Goal: Transaction & Acquisition: Purchase product/service

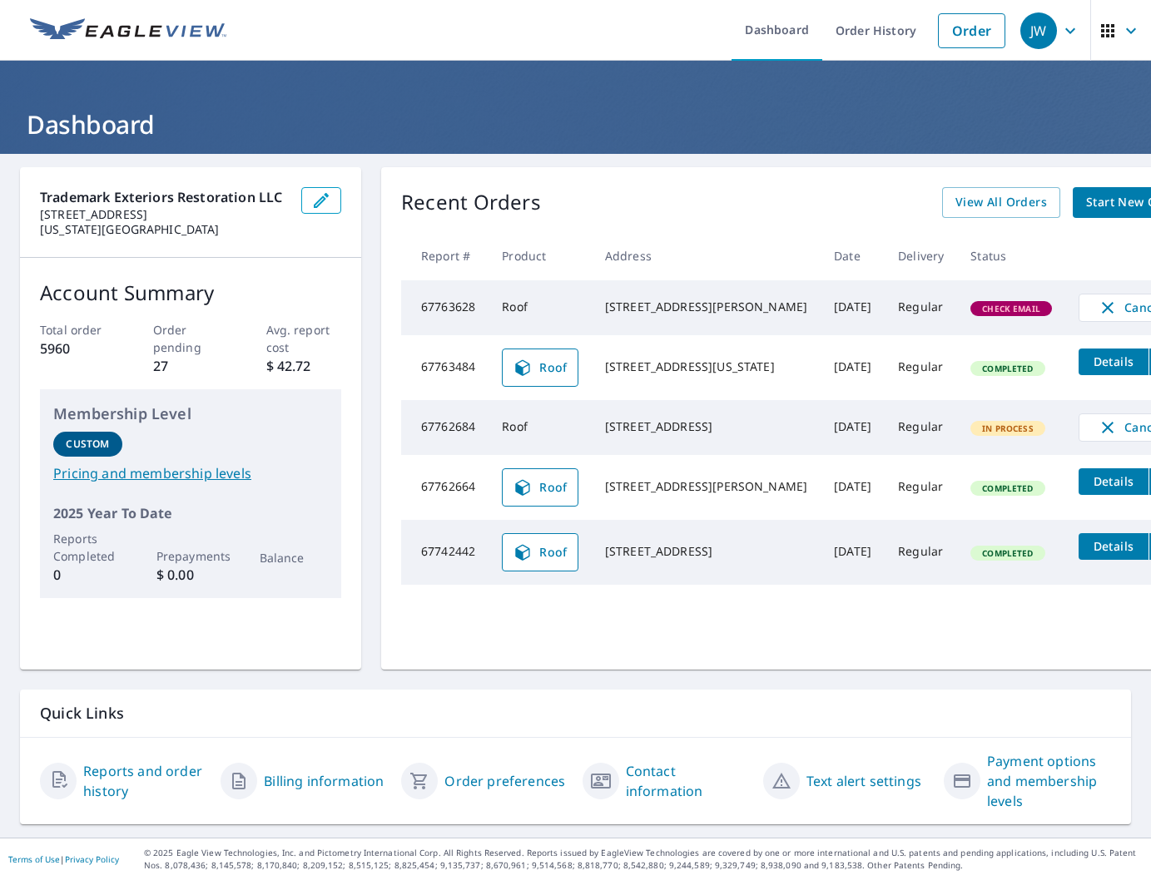
click at [972, 315] on span "Check Email" at bounding box center [1011, 309] width 78 height 12
click at [701, 315] on div "[STREET_ADDRESS][PERSON_NAME]" at bounding box center [706, 307] width 202 height 17
click at [580, 316] on td "Roof" at bounding box center [539, 307] width 103 height 55
click at [955, 199] on span "View All Orders" at bounding box center [1001, 202] width 92 height 21
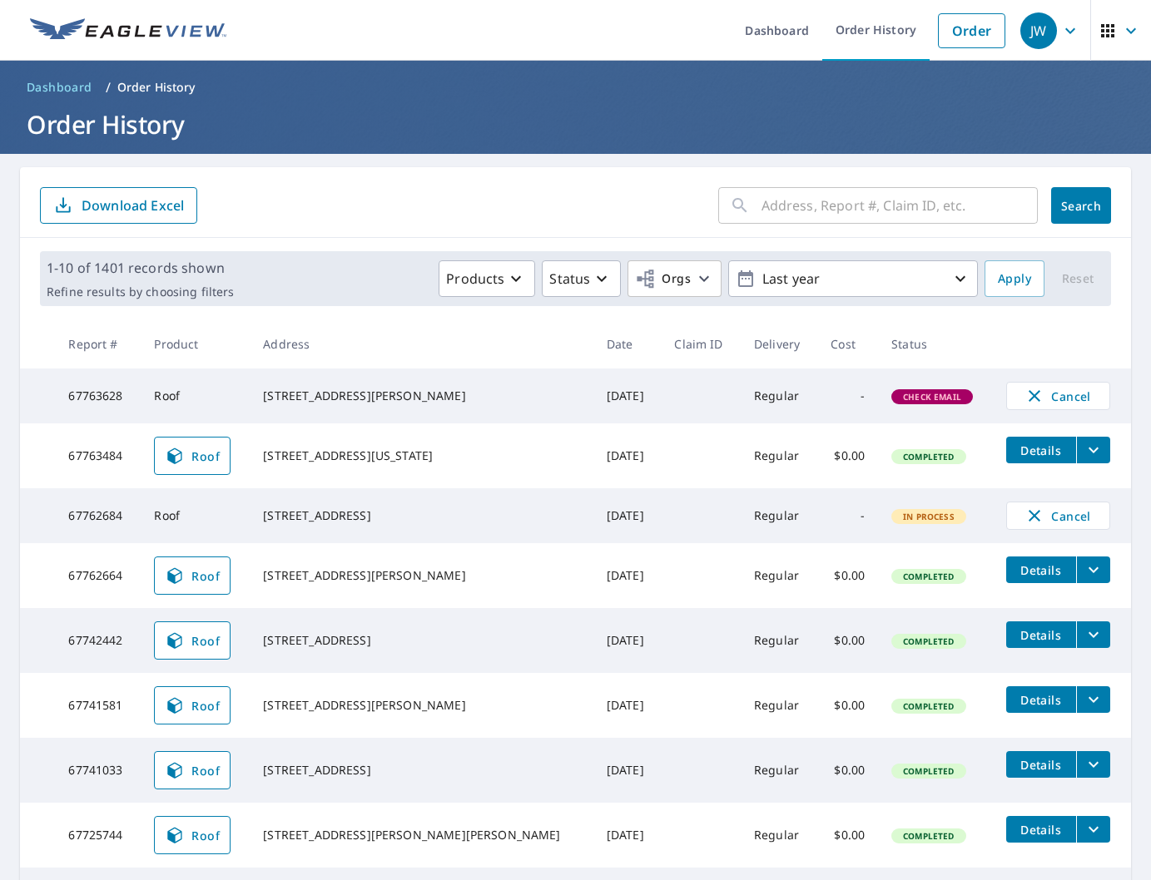
click at [909, 399] on span "Check Email" at bounding box center [932, 397] width 78 height 12
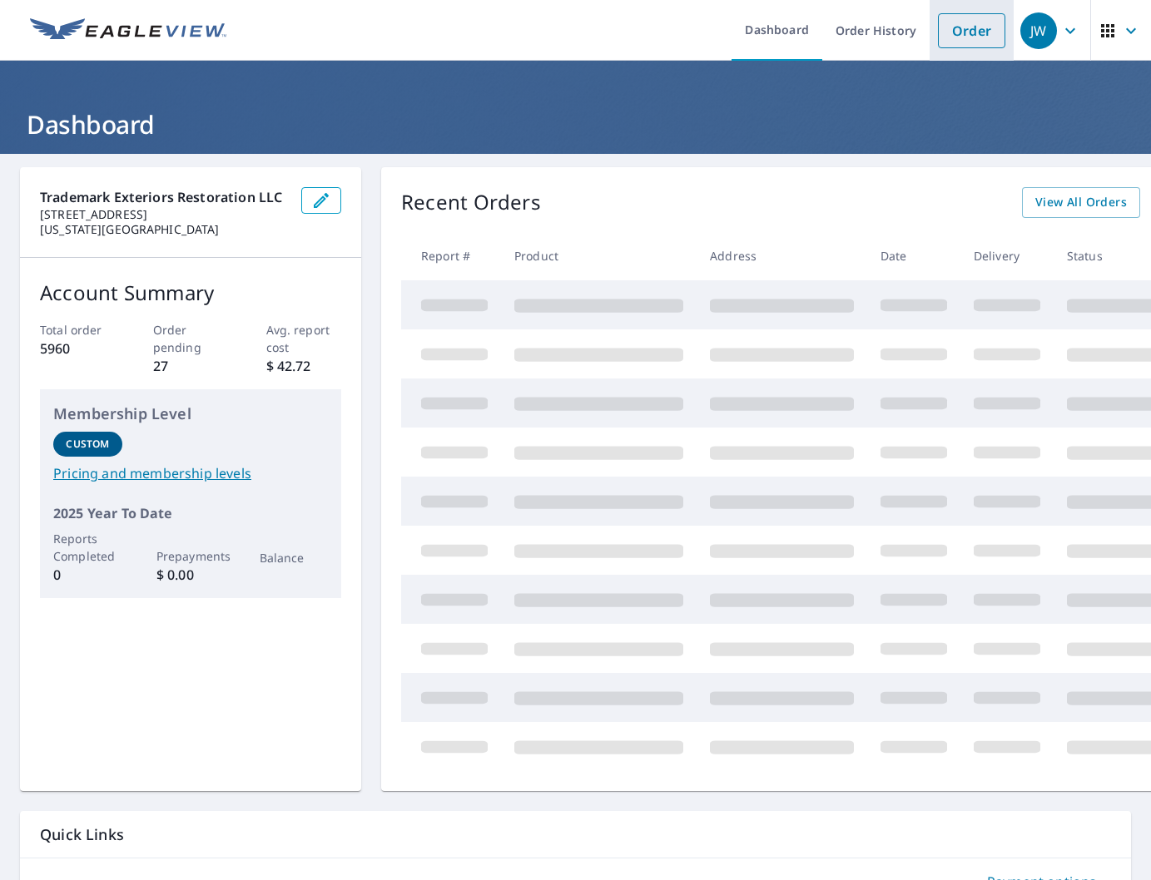
click at [977, 32] on link "Order" at bounding box center [971, 30] width 67 height 35
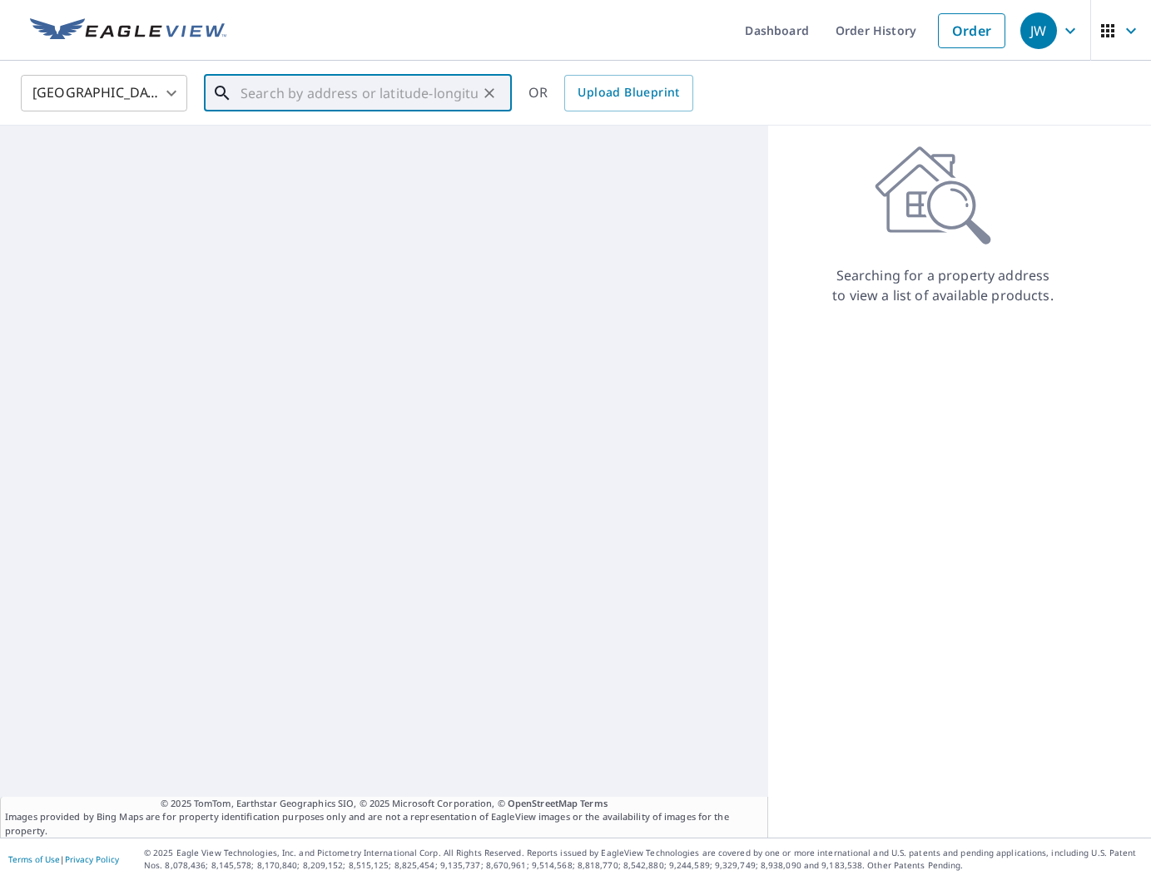
click at [378, 102] on input "text" at bounding box center [358, 93] width 237 height 47
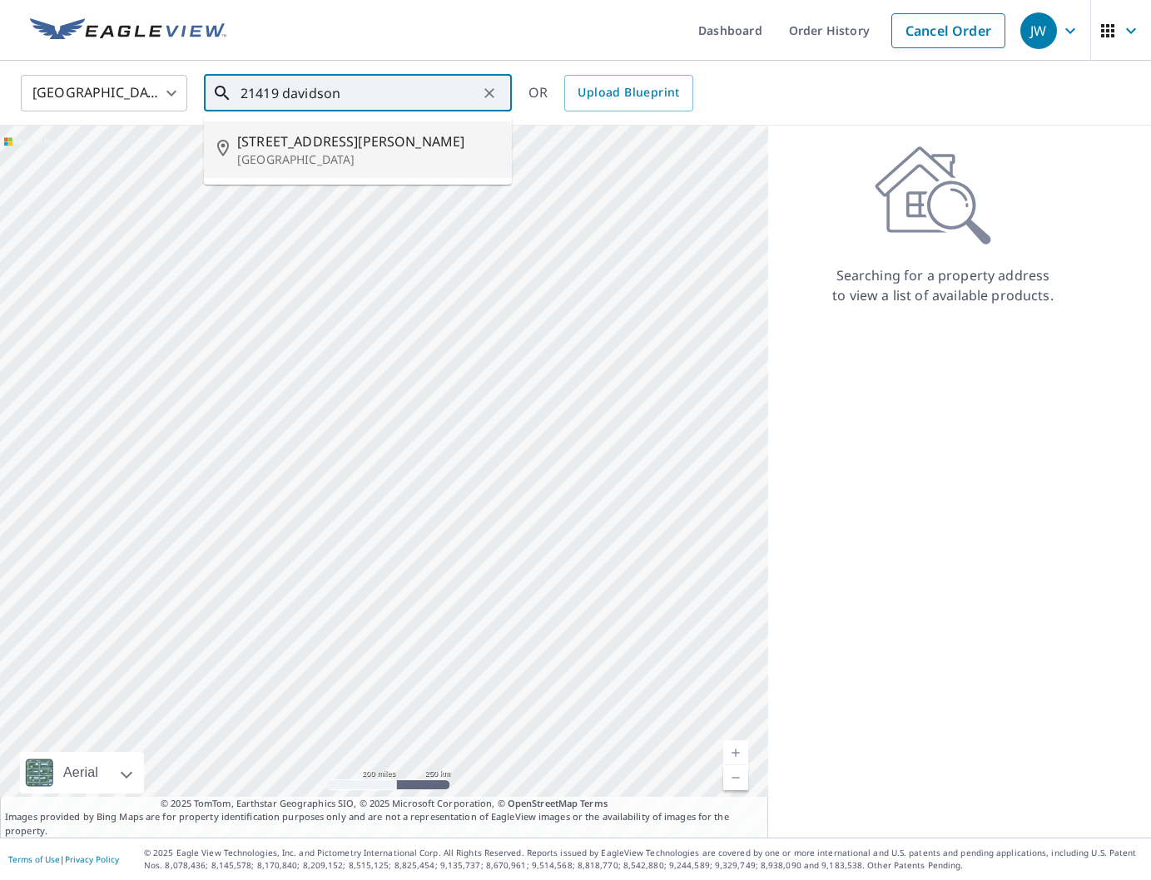
click at [333, 169] on li "[STREET_ADDRESS][PERSON_NAME]" at bounding box center [358, 149] width 308 height 57
type input "[STREET_ADDRESS][PERSON_NAME]"
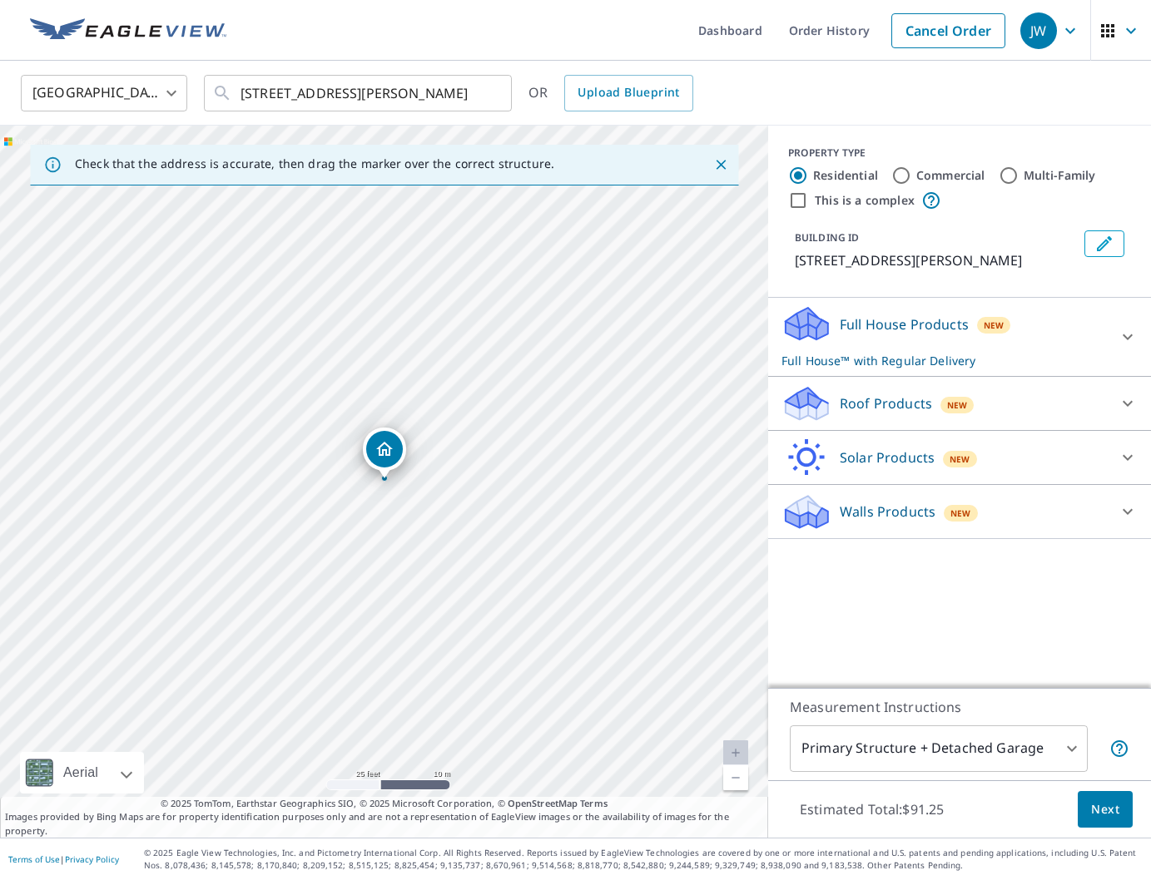
click at [851, 424] on div "Roof Products New" at bounding box center [944, 403] width 326 height 39
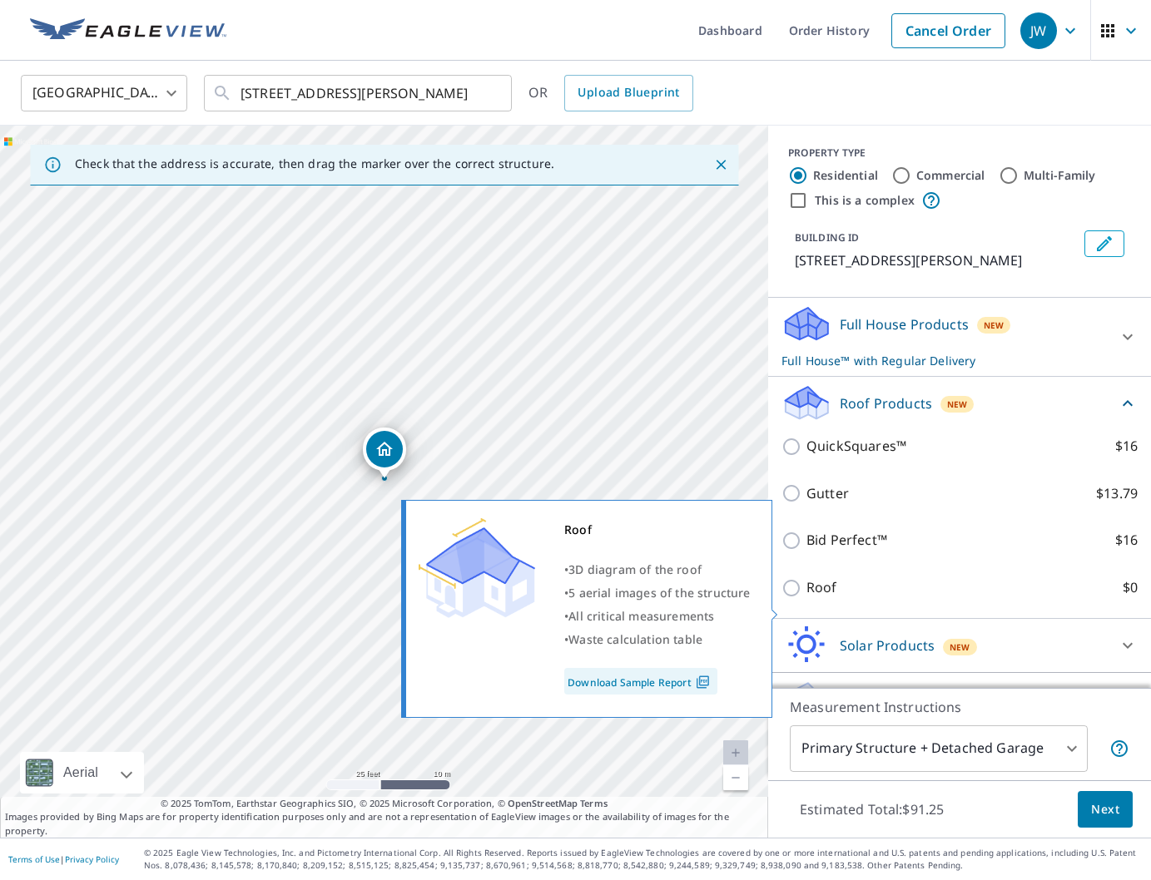
click at [811, 598] on p "Roof" at bounding box center [821, 587] width 31 height 21
click at [806, 598] on input "Roof $0" at bounding box center [793, 588] width 25 height 20
checkbox input "true"
type input "3"
checkbox input "false"
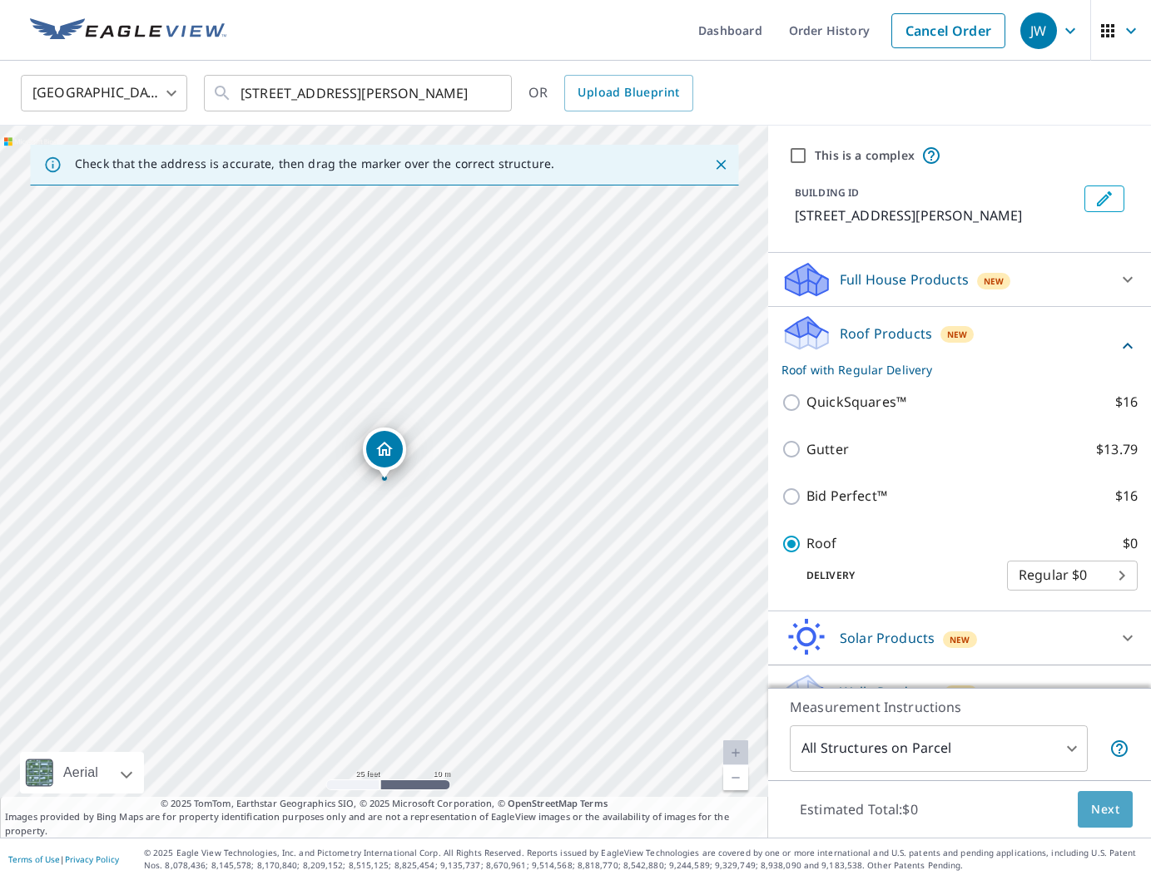
click at [1108, 818] on span "Next" at bounding box center [1105, 810] width 28 height 21
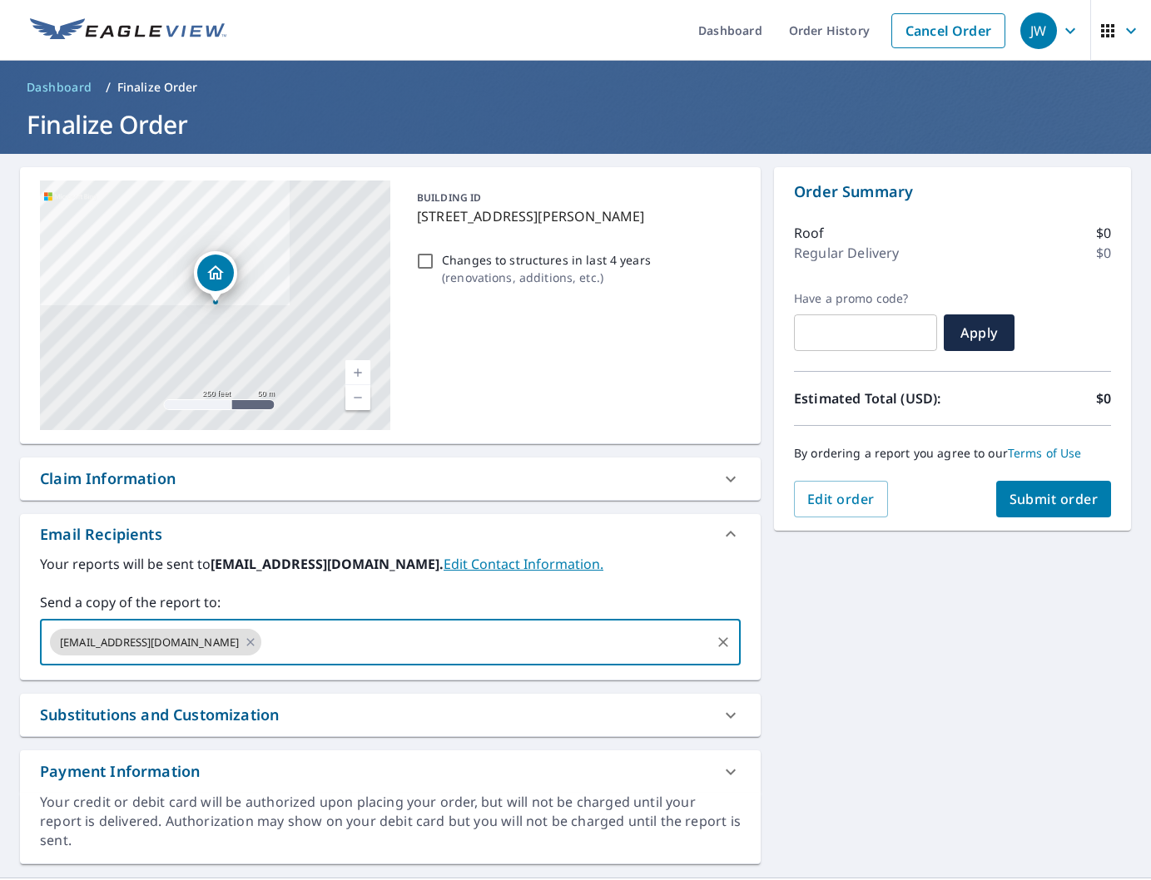
click at [496, 645] on input "text" at bounding box center [486, 643] width 444 height 32
type input "[EMAIL_ADDRESS][DOMAIN_NAME]"
type input "[PERSON_NAME]"
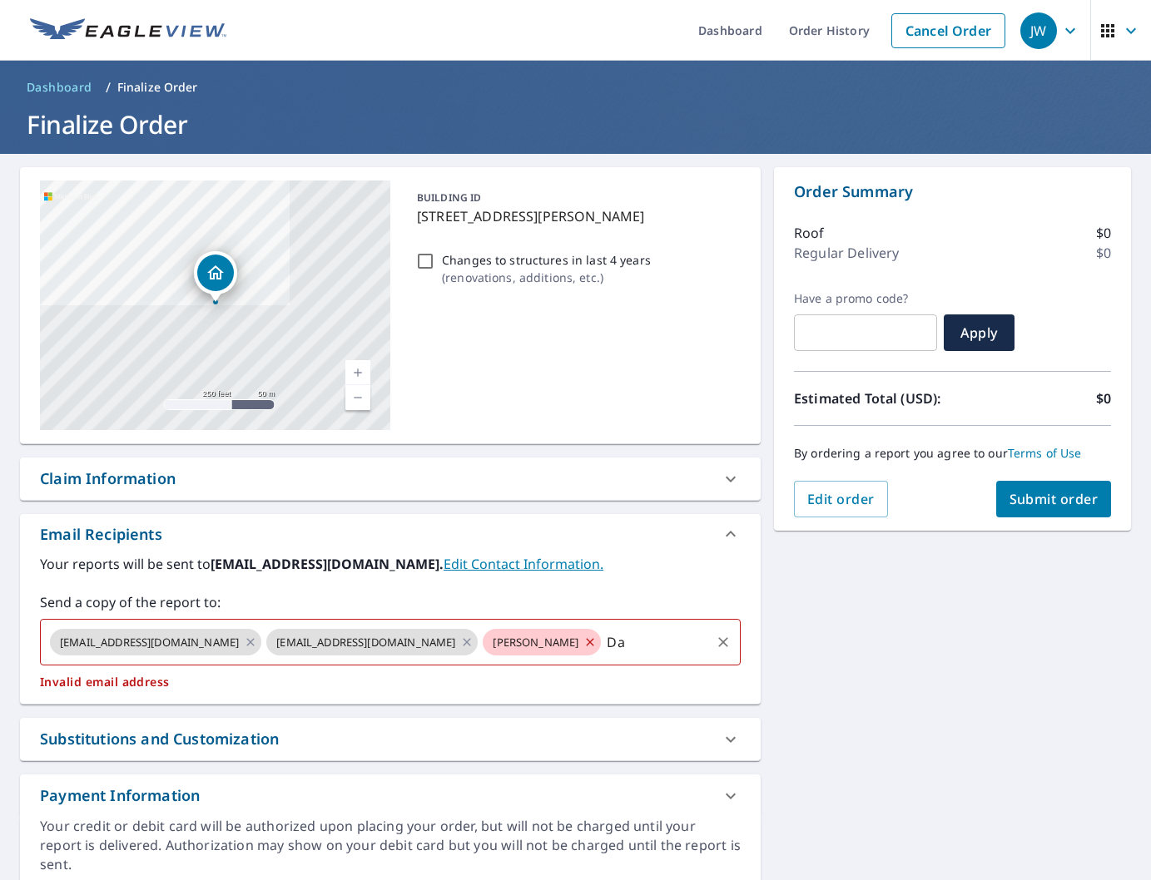
type input "D"
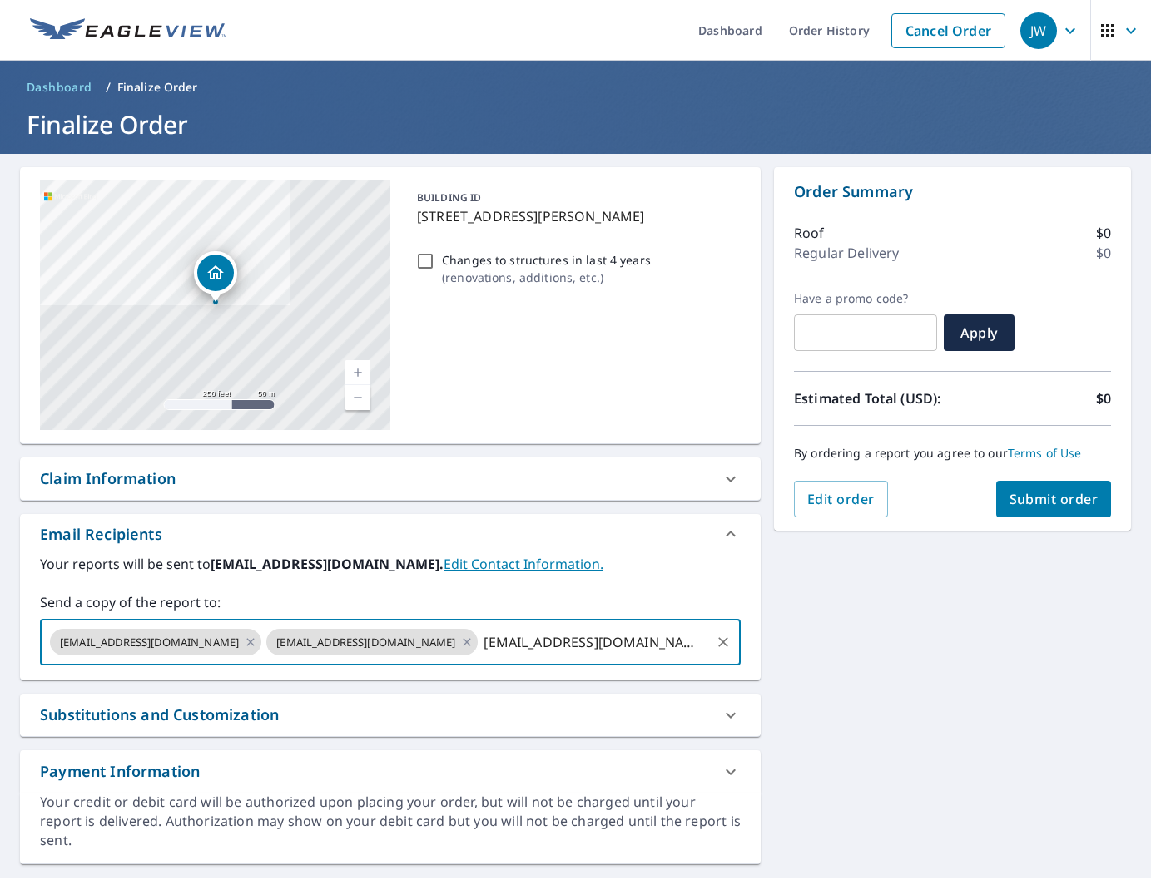
type input "[EMAIL_ADDRESS][DOMAIN_NAME]"
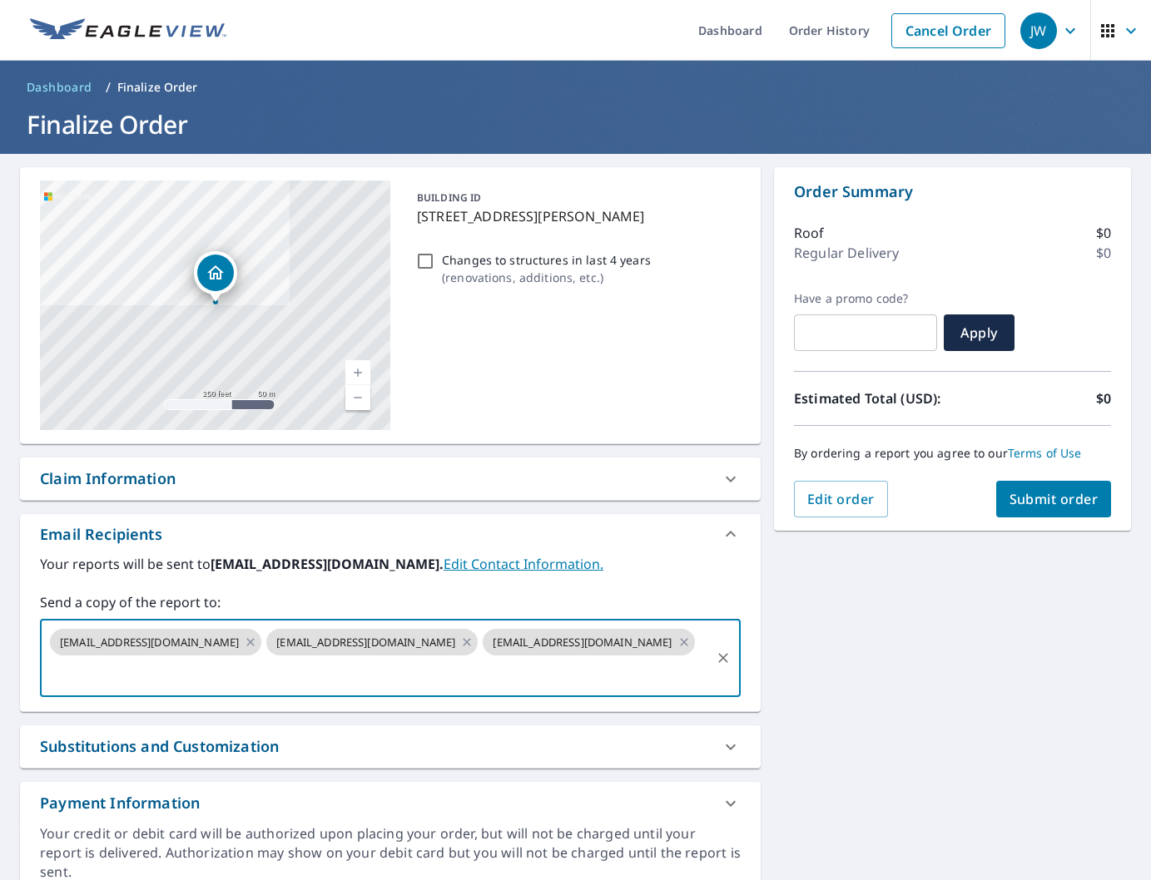
click at [1011, 493] on span "Submit order" at bounding box center [1053, 499] width 89 height 18
